Goal: Transaction & Acquisition: Purchase product/service

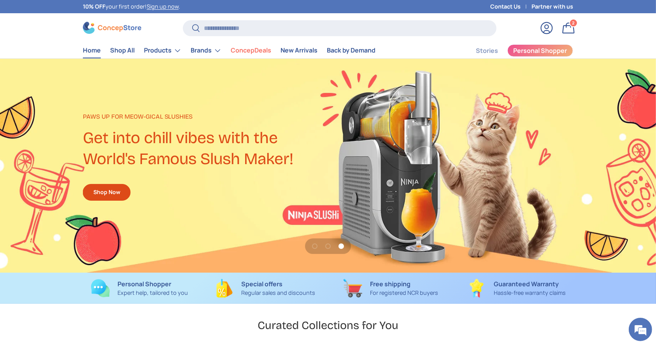
scroll to position [0, 1311]
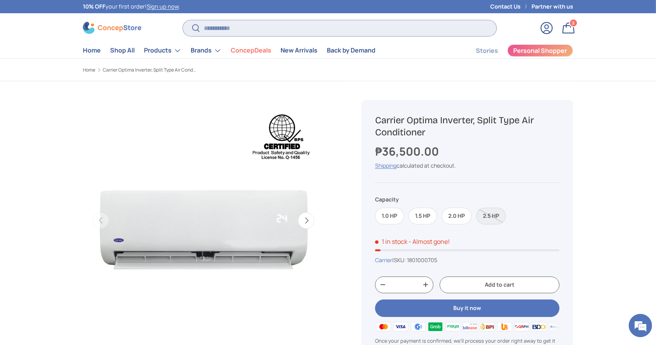
click at [251, 31] on input "Search" at bounding box center [339, 28] width 313 height 16
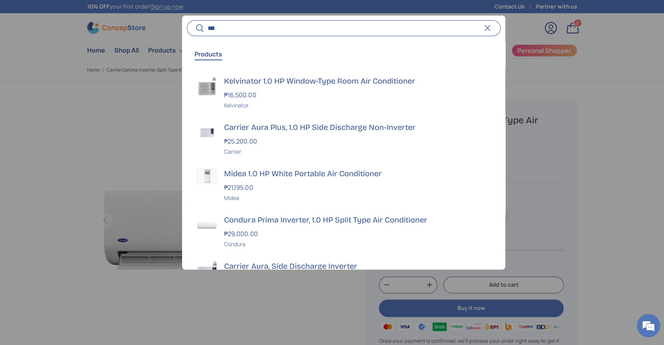
type input "***"
